Goal: Information Seeking & Learning: Understand process/instructions

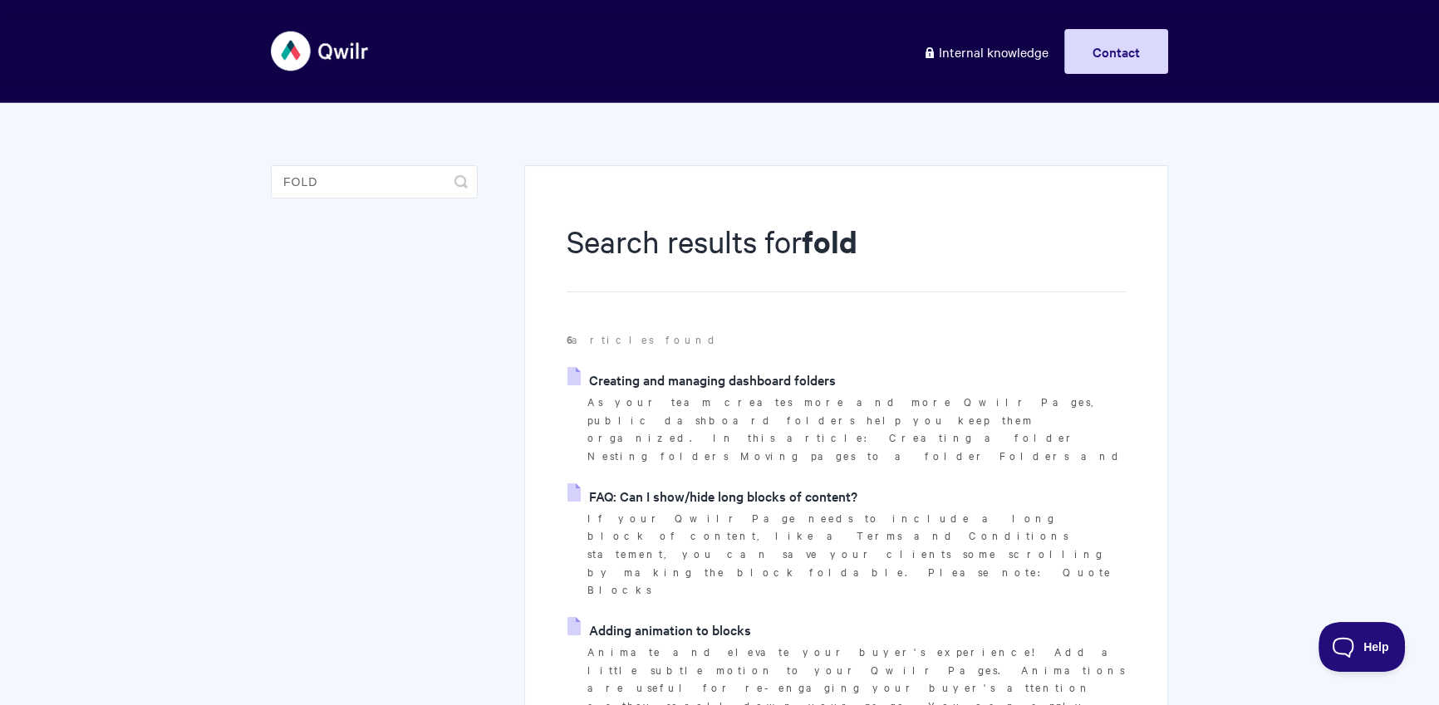
click at [671, 371] on link "Creating and managing dashboard folders" at bounding box center [702, 379] width 268 height 25
click at [715, 484] on link "FAQ: Can I show/hide long blocks of content?" at bounding box center [713, 496] width 290 height 25
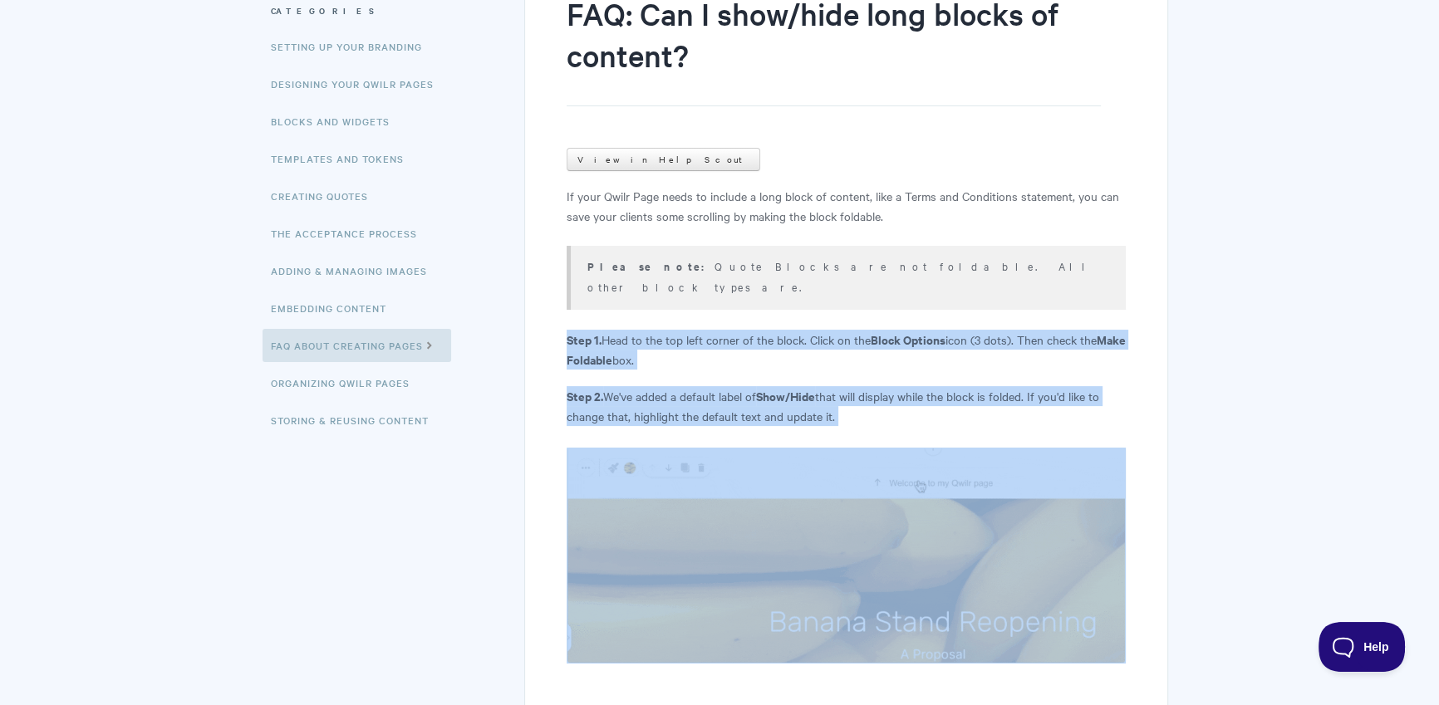
scroll to position [238, 0]
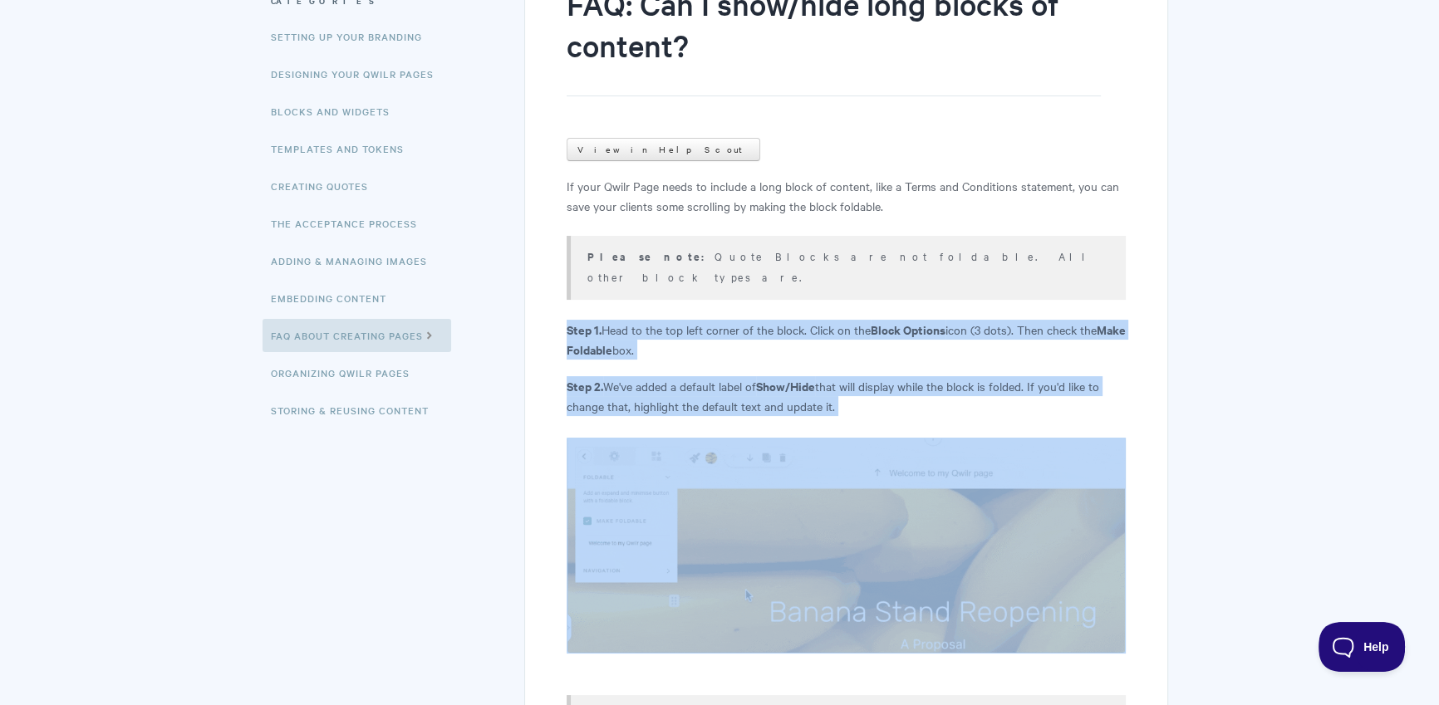
drag, startPoint x: 556, startPoint y: 347, endPoint x: 828, endPoint y: 359, distance: 272.0
click at [859, 391] on div "FAQ: Can I show/hide long blocks of content? View in Help Scout If your Qwilr P…" at bounding box center [846, 625] width 644 height 1394
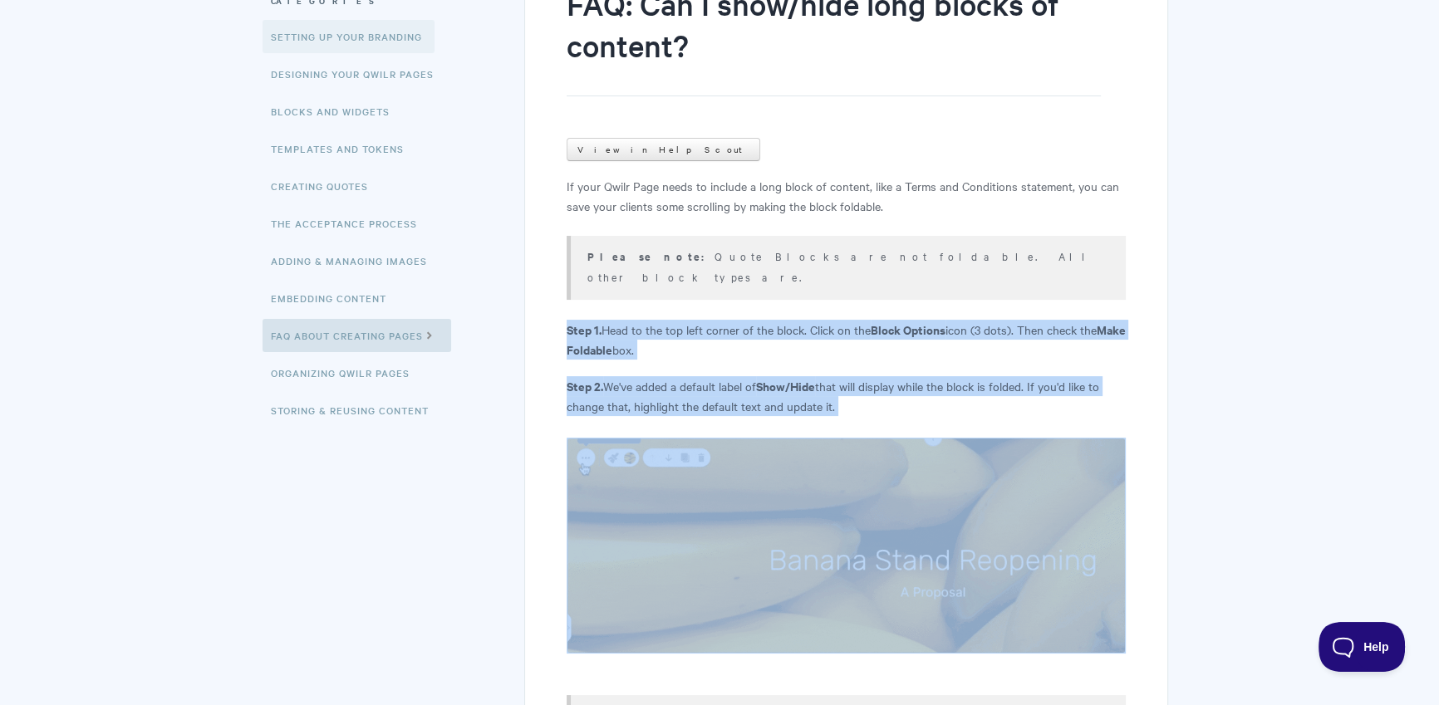
copy article "Step 1. Head to the top left corner of the block. Click on the Block Options ic…"
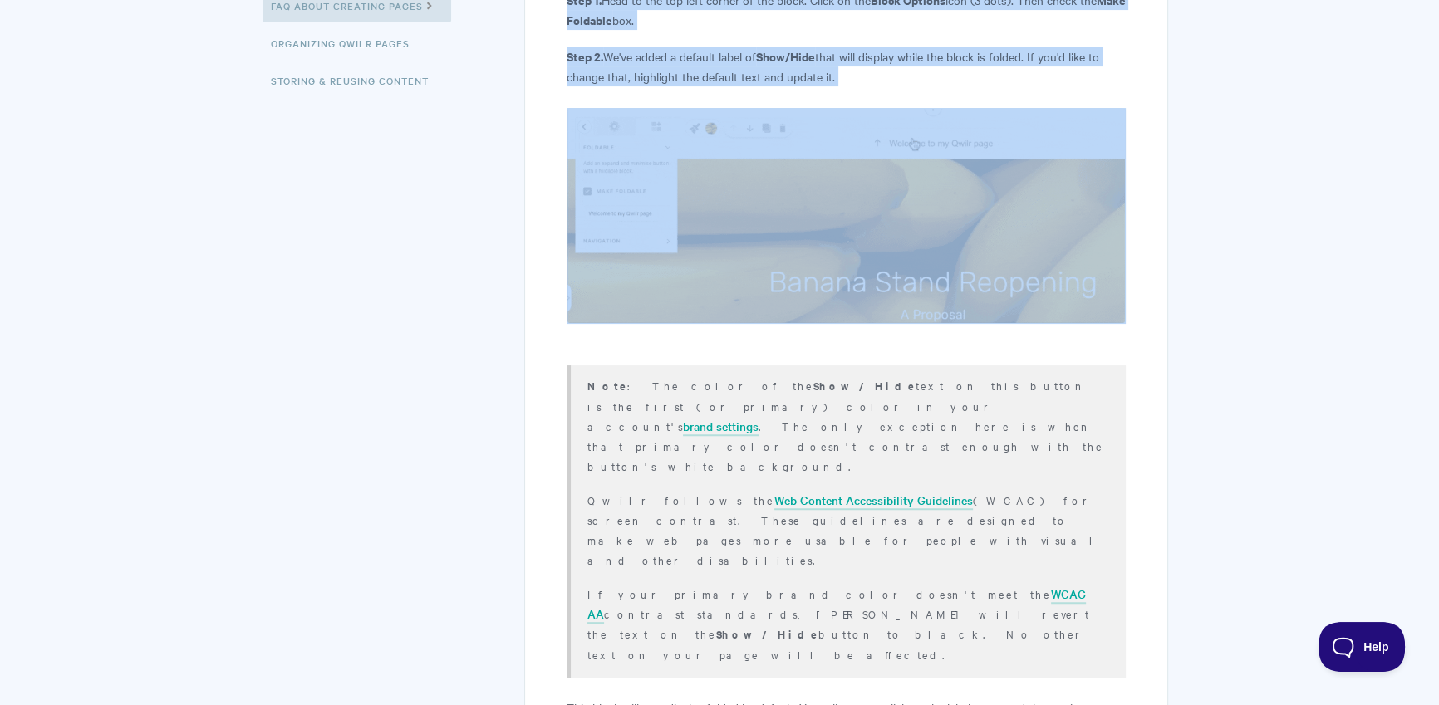
scroll to position [605, 0]
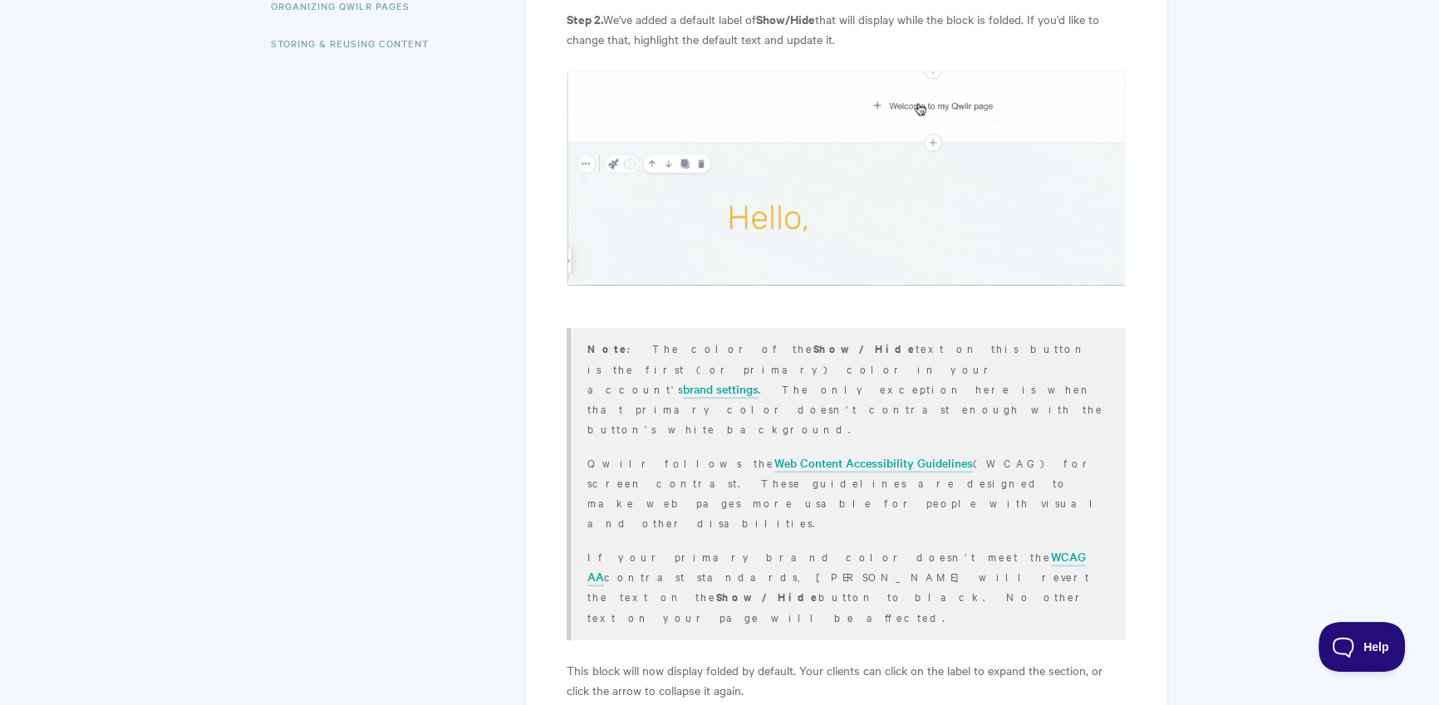
click at [617, 661] on p "This block will now display folded by default. Your clients can click on the la…" at bounding box center [846, 681] width 559 height 40
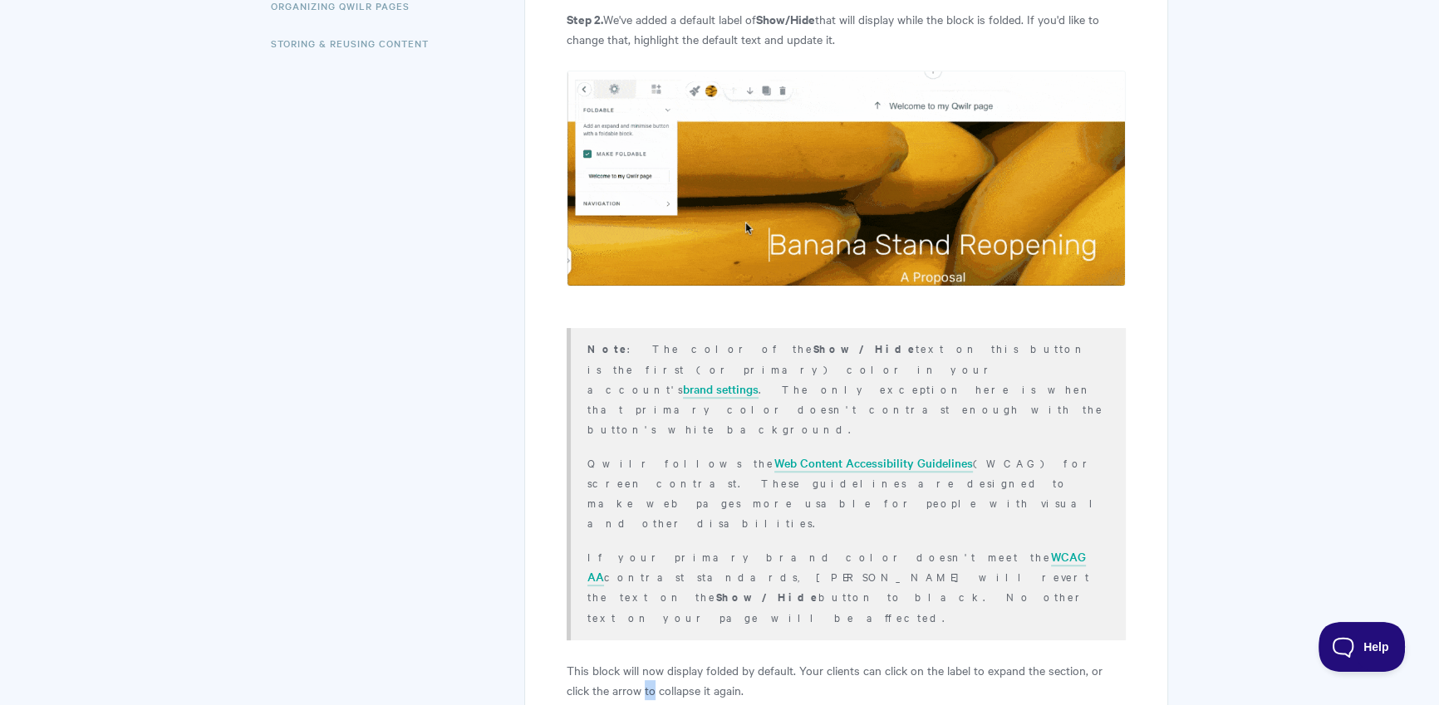
click at [617, 661] on p "This block will now display folded by default. Your clients can click on the la…" at bounding box center [846, 681] width 559 height 40
click at [635, 661] on p "This block will now display folded by default. Your clients can click on the la…" at bounding box center [846, 681] width 559 height 40
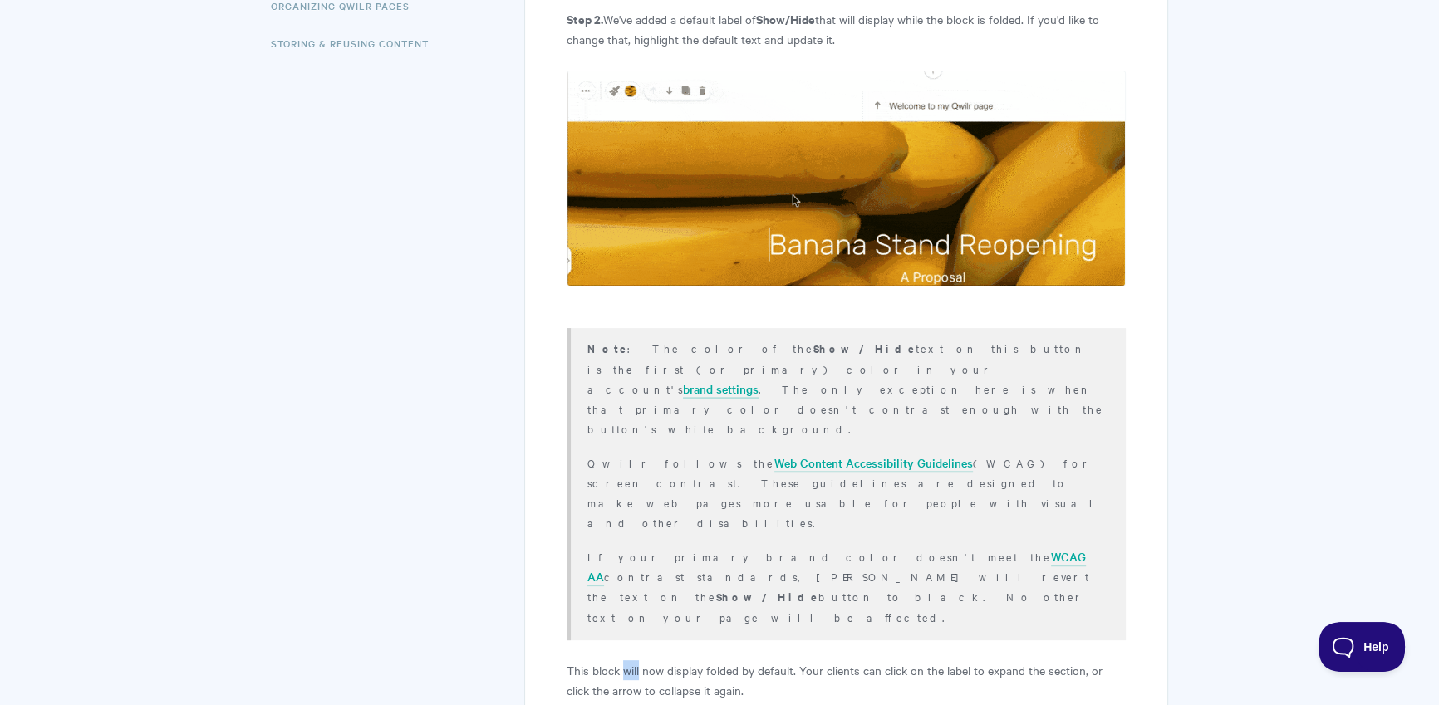
click at [635, 661] on p "This block will now display folded by default. Your clients can click on the la…" at bounding box center [846, 681] width 559 height 40
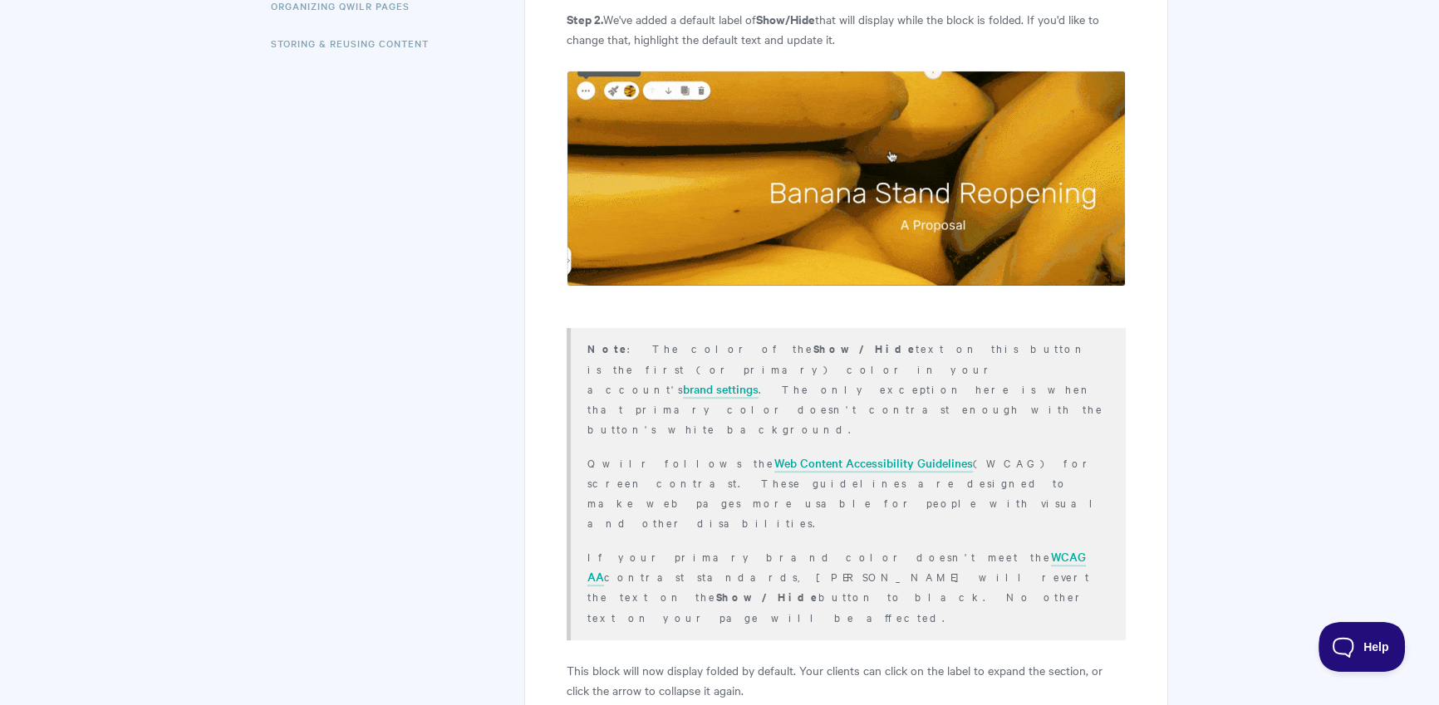
click at [635, 661] on p "This block will now display folded by default. Your clients can click on the la…" at bounding box center [846, 681] width 559 height 40
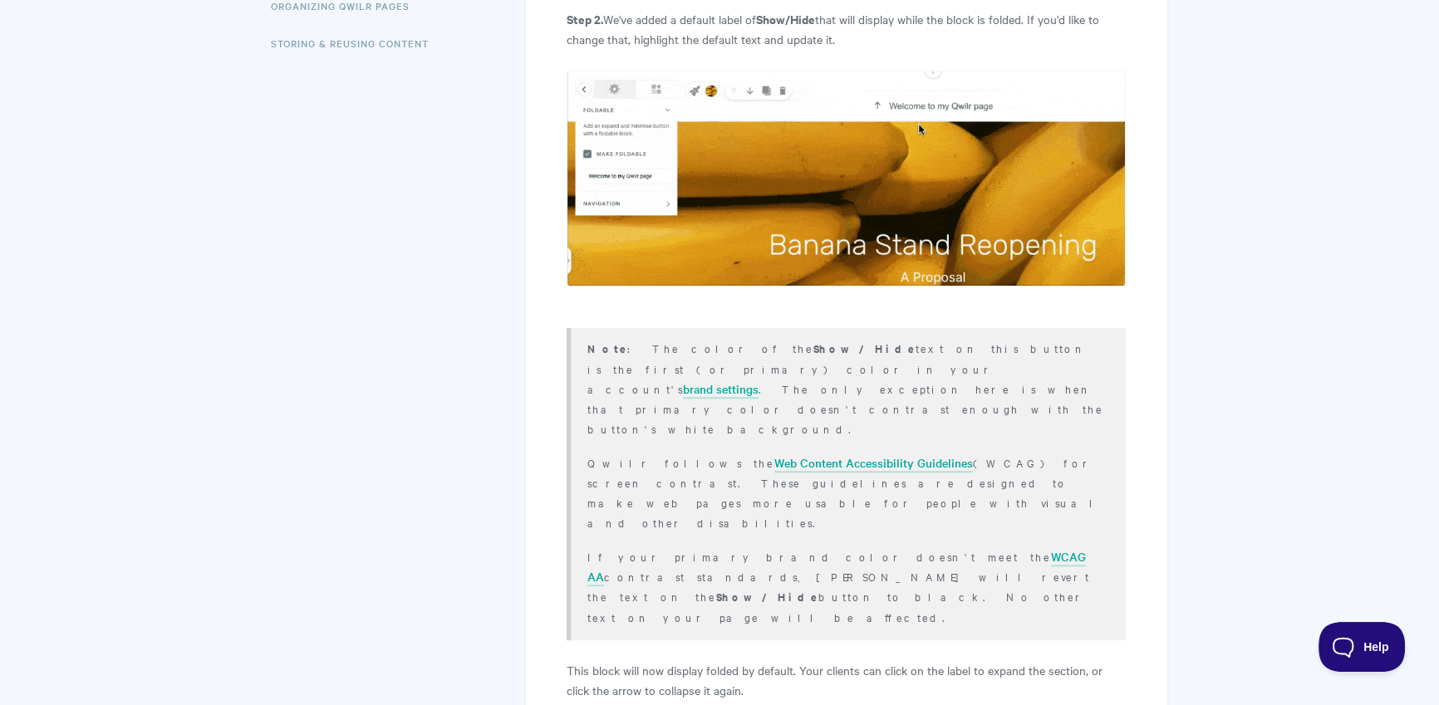
copy p "will"
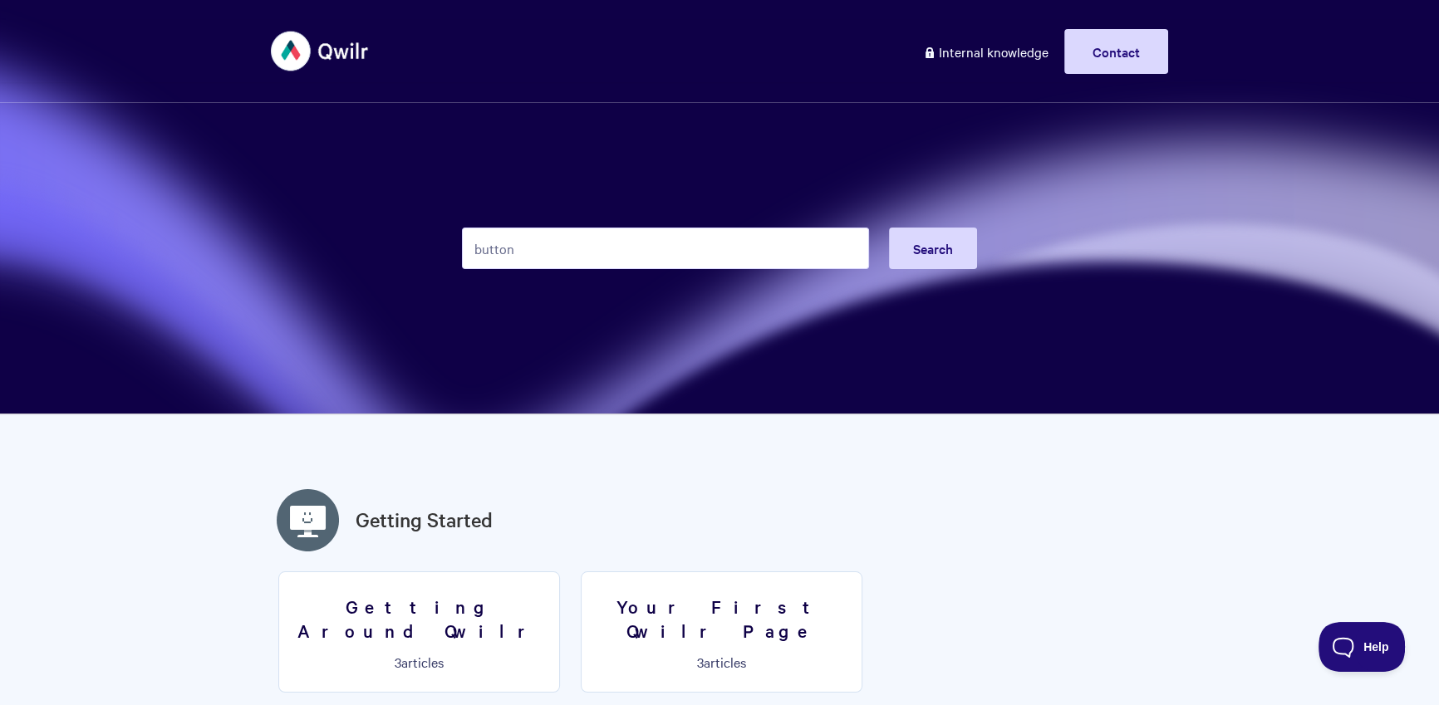
type input "button"
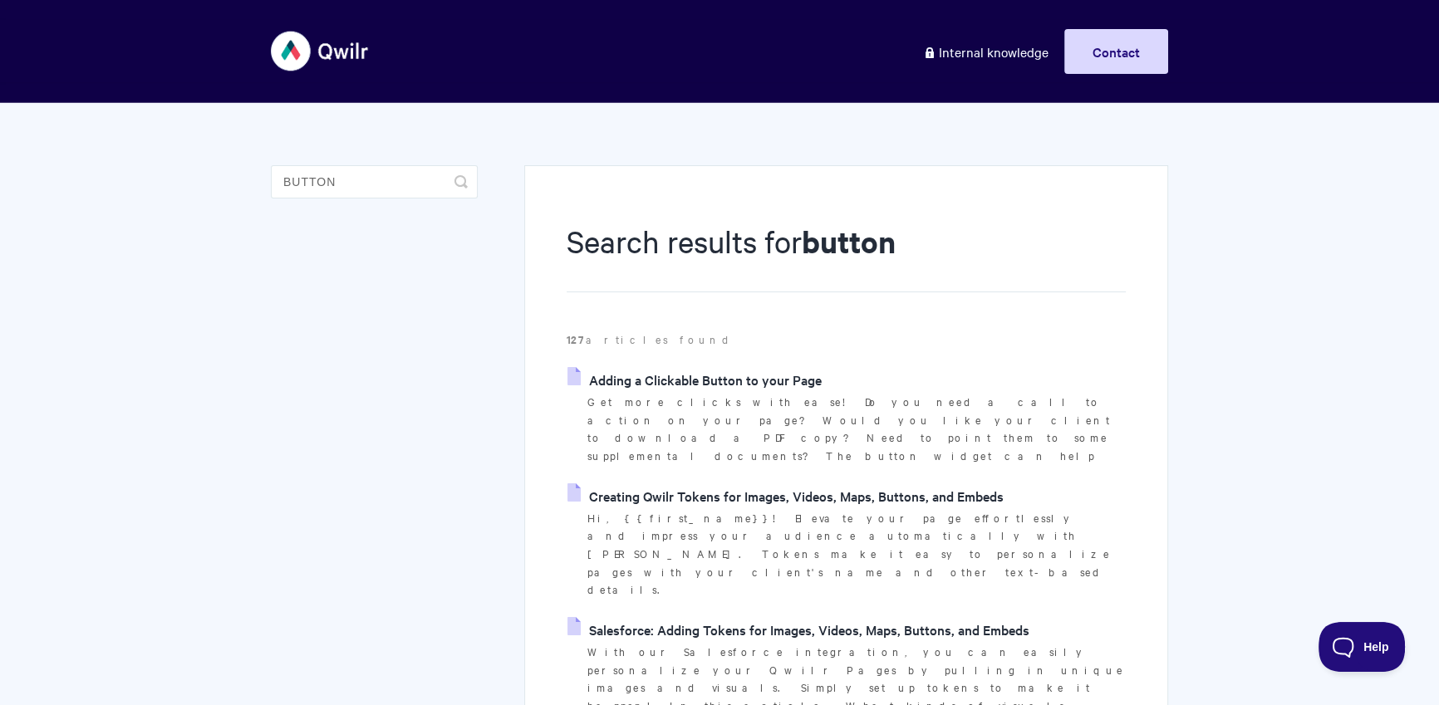
click at [681, 370] on link "Adding a Clickable Button to your Page" at bounding box center [695, 379] width 254 height 25
